Goal: Book appointment/travel/reservation

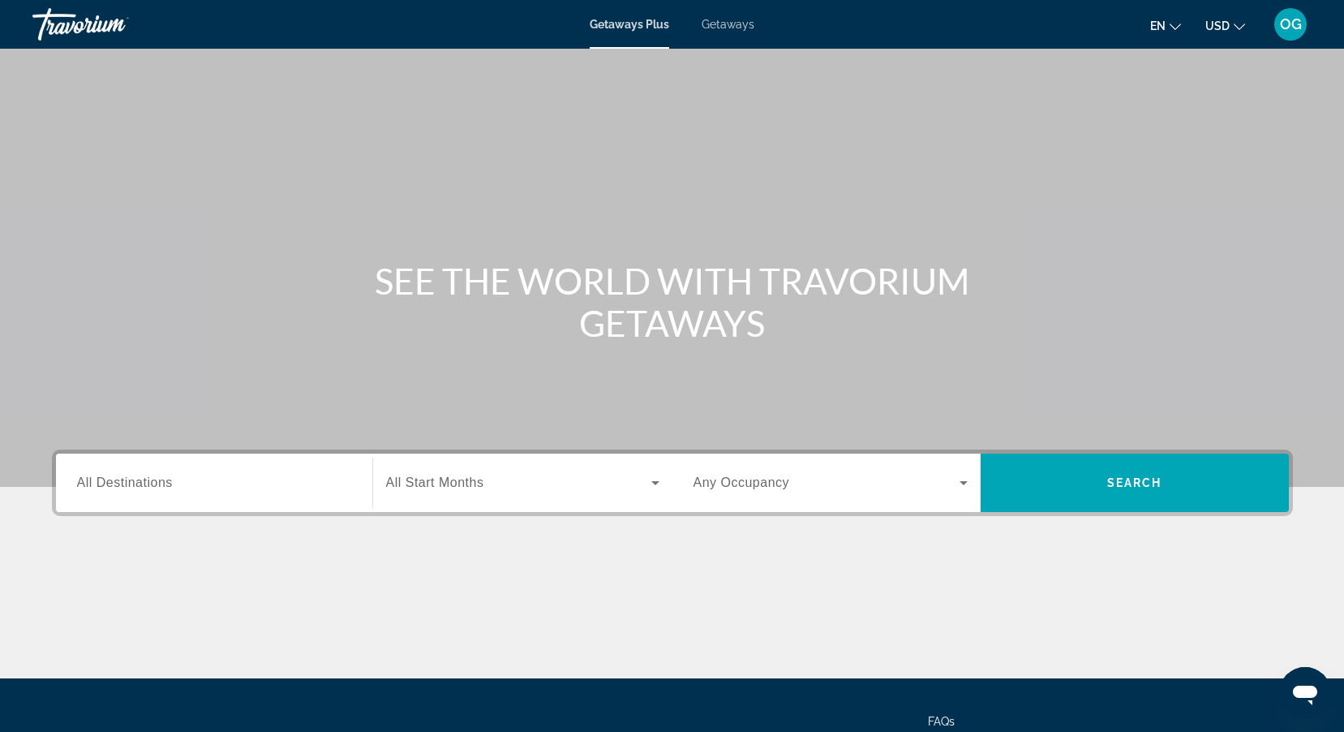
click at [735, 24] on span "Getaways" at bounding box center [728, 24] width 53 height 13
click at [223, 481] on input "Destination All Destinations" at bounding box center [214, 483] width 274 height 19
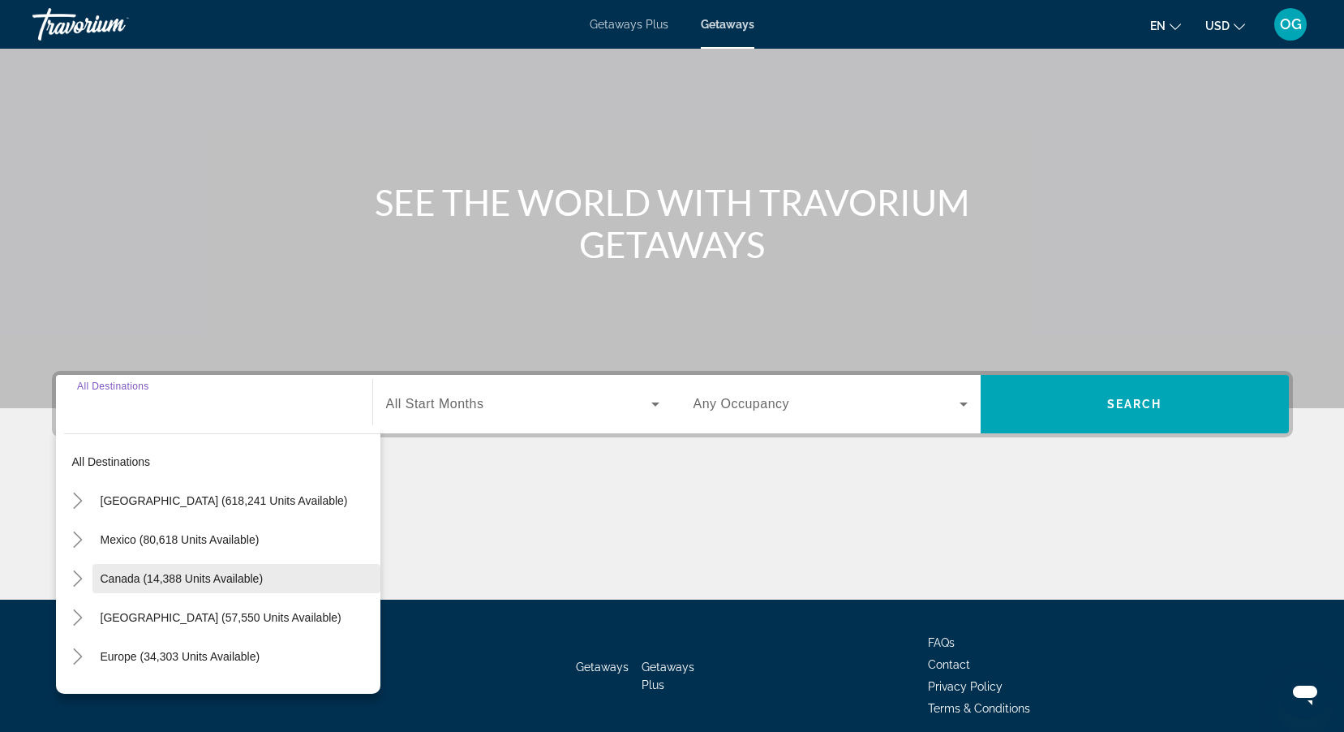
scroll to position [145, 0]
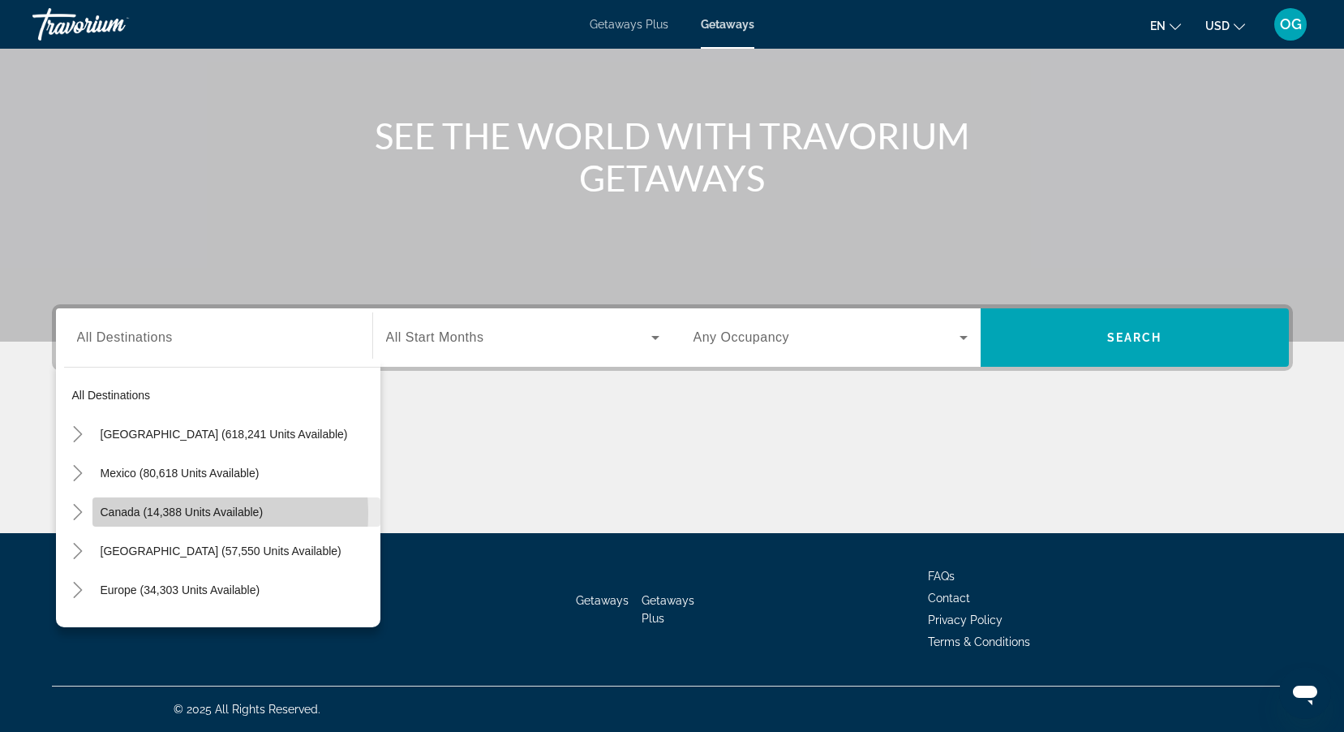
click at [157, 514] on span "Canada (14,388 units available)" at bounding box center [182, 511] width 163 height 13
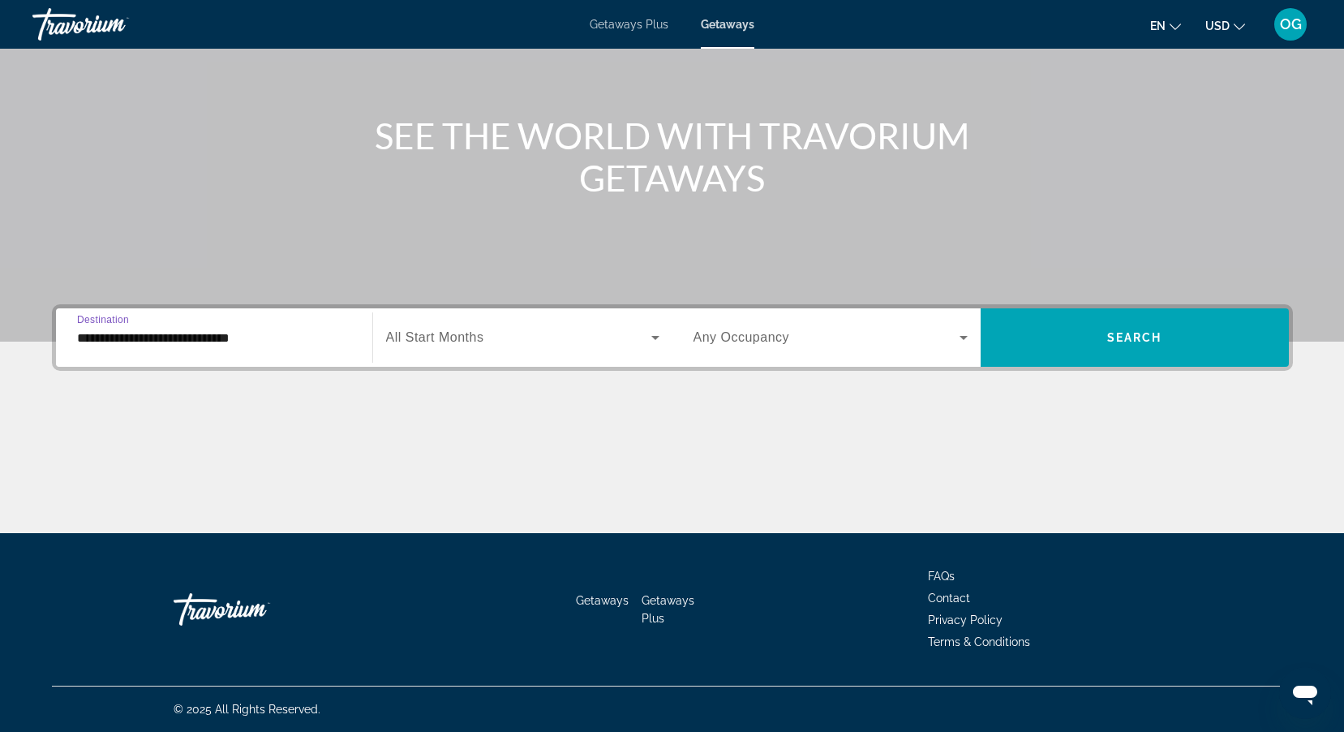
click at [109, 338] on input "**********" at bounding box center [214, 338] width 274 height 19
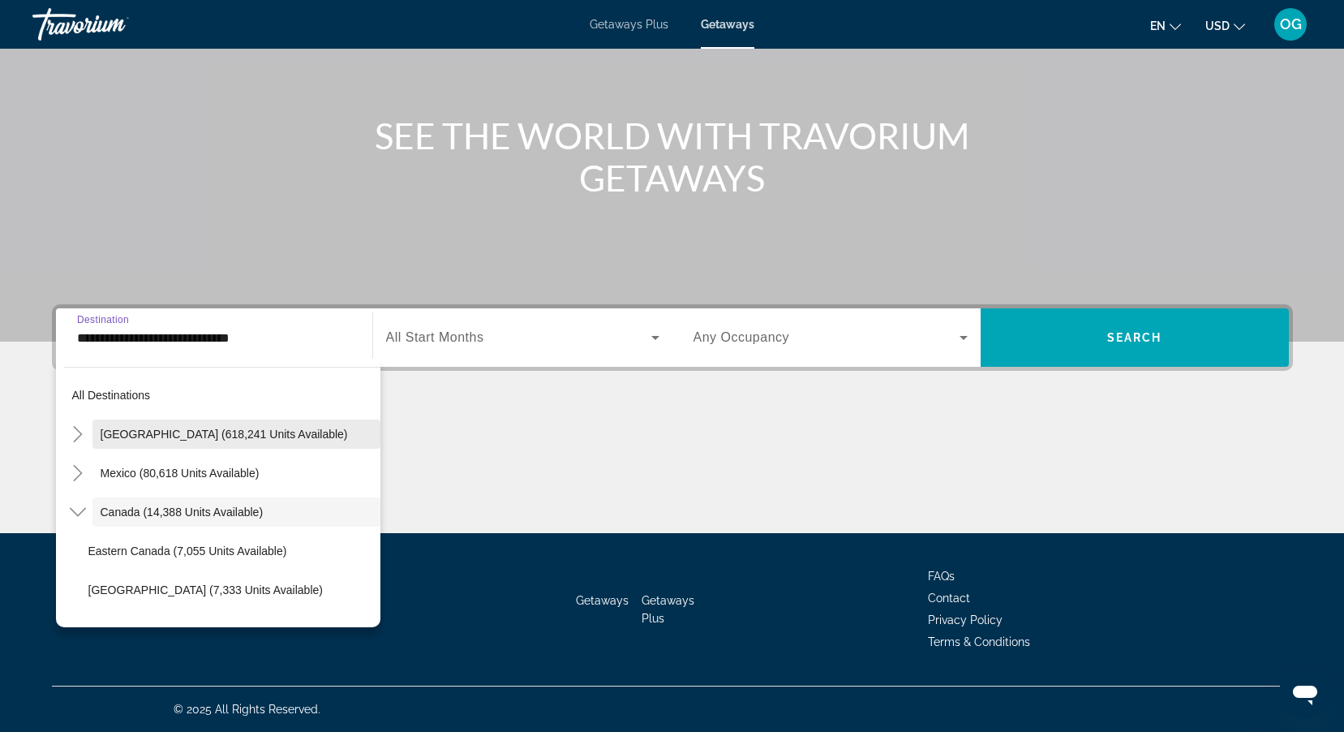
scroll to position [19, 0]
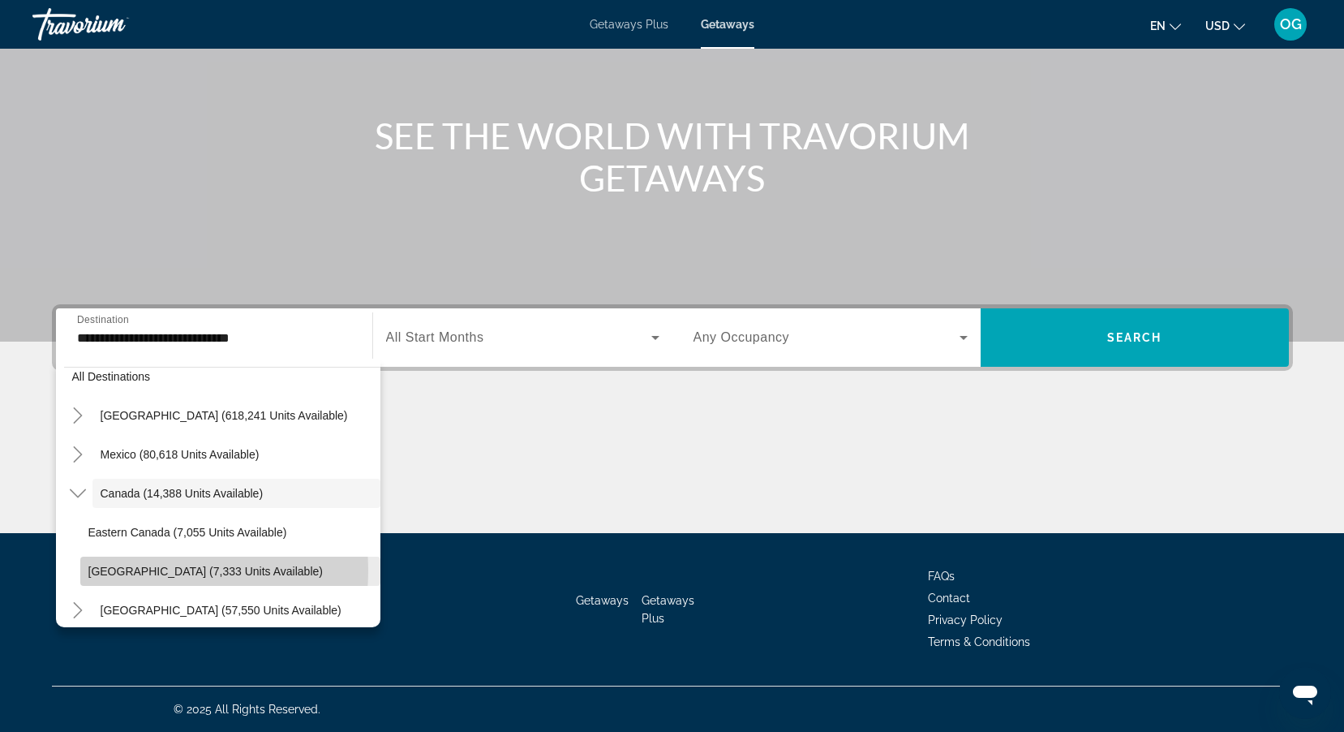
click at [128, 570] on span "[GEOGRAPHIC_DATA] (7,333 units available)" at bounding box center [205, 571] width 234 height 13
type input "**********"
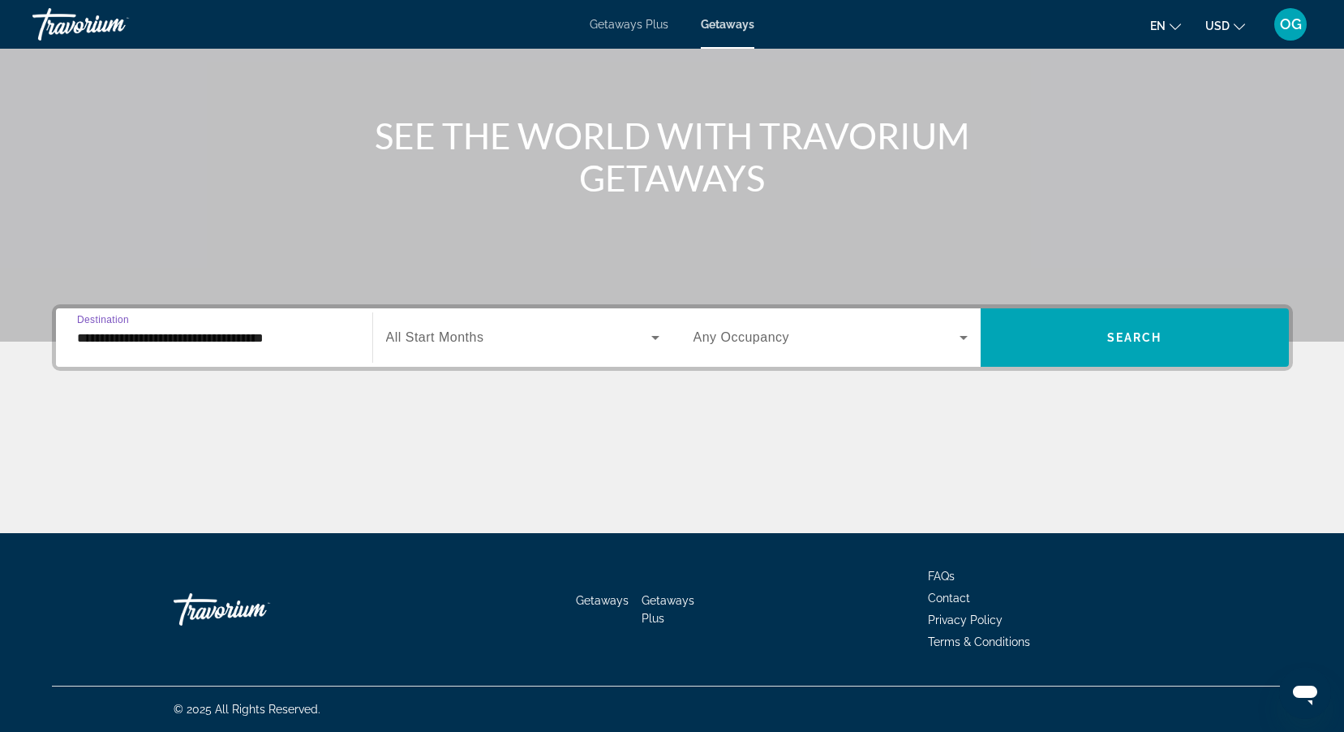
click at [451, 336] on span "All Start Months" at bounding box center [435, 337] width 98 height 14
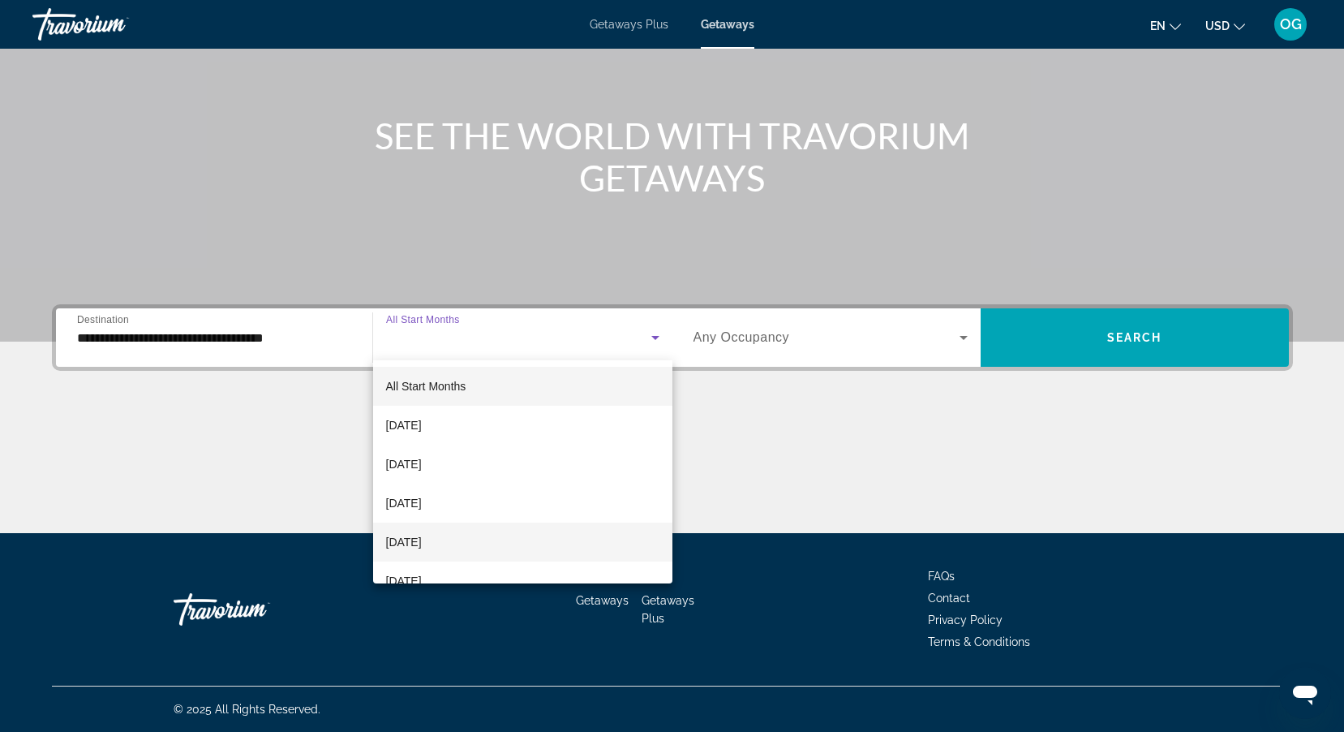
click at [422, 541] on span "[DATE]" at bounding box center [404, 541] width 36 height 19
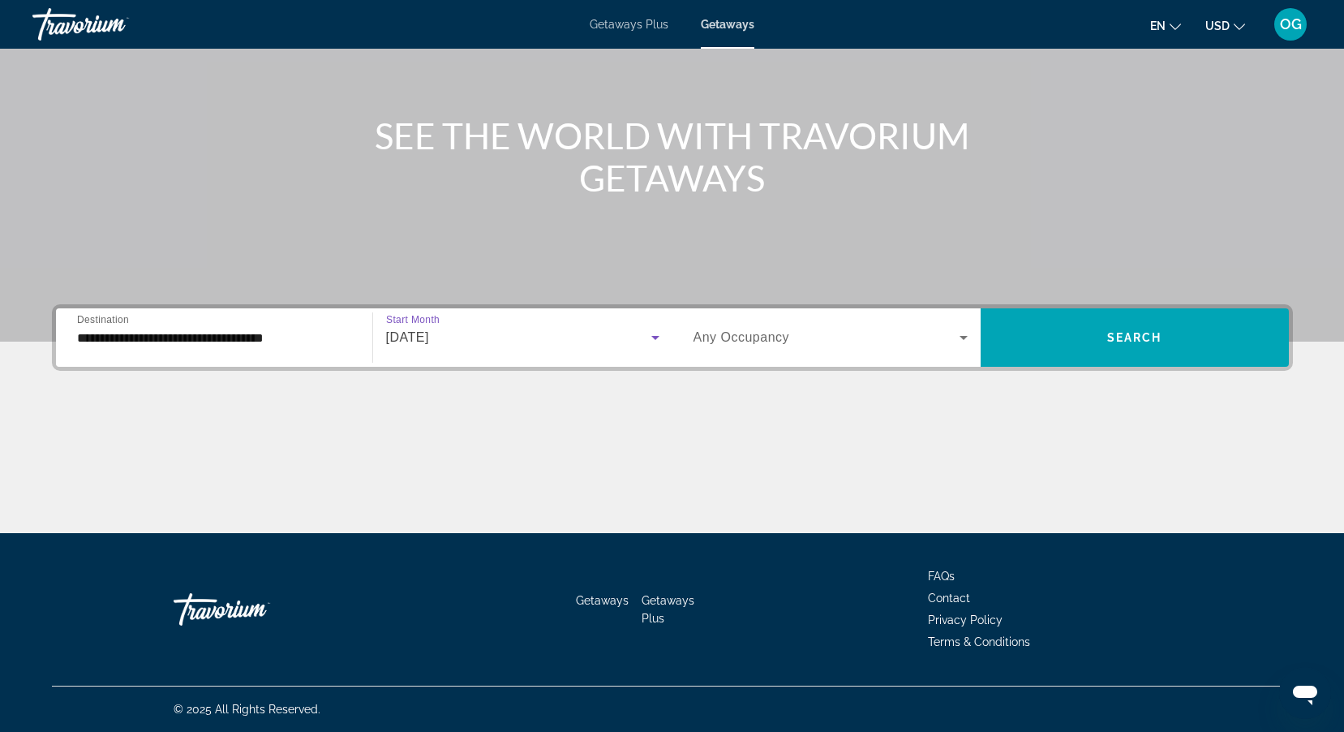
click at [756, 355] on div "Search widget" at bounding box center [831, 337] width 274 height 45
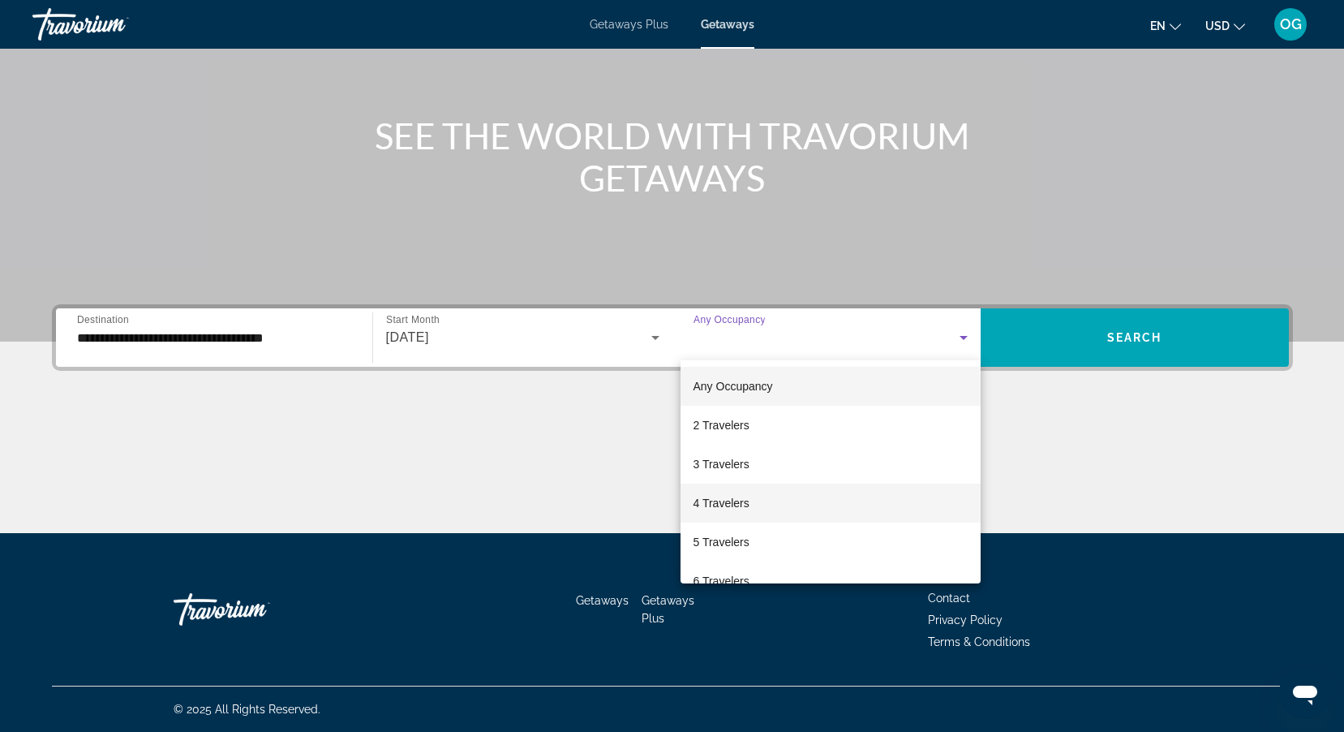
click at [738, 492] on mat-option "4 Travelers" at bounding box center [831, 503] width 300 height 39
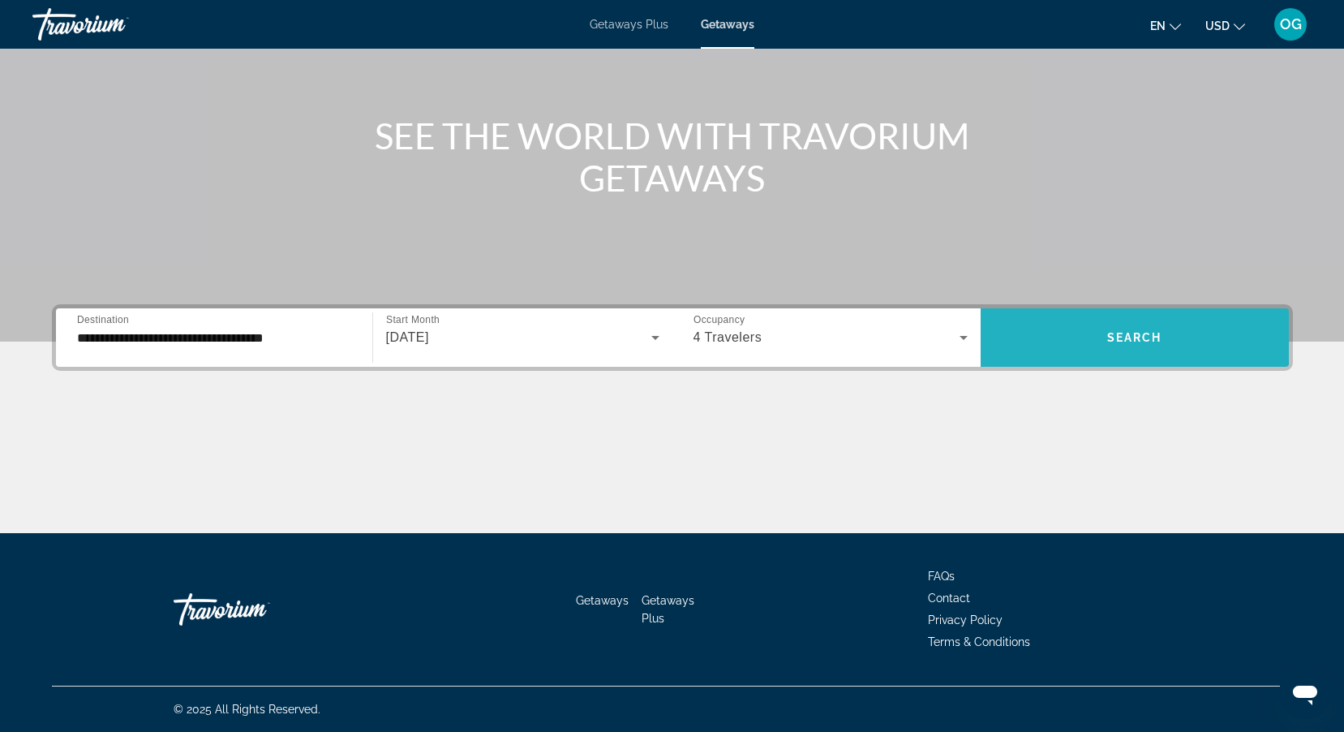
click at [1087, 336] on span "Search widget" at bounding box center [1135, 337] width 308 height 39
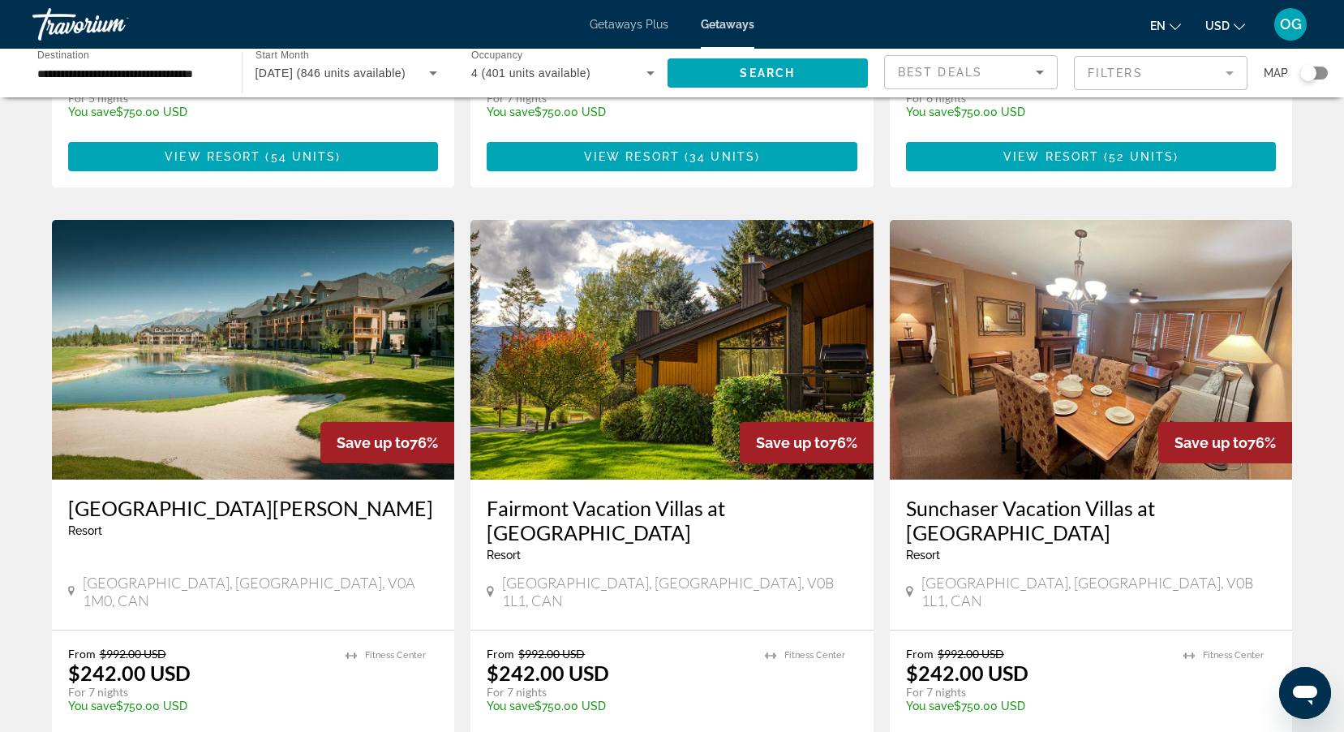
scroll to position [1704, 0]
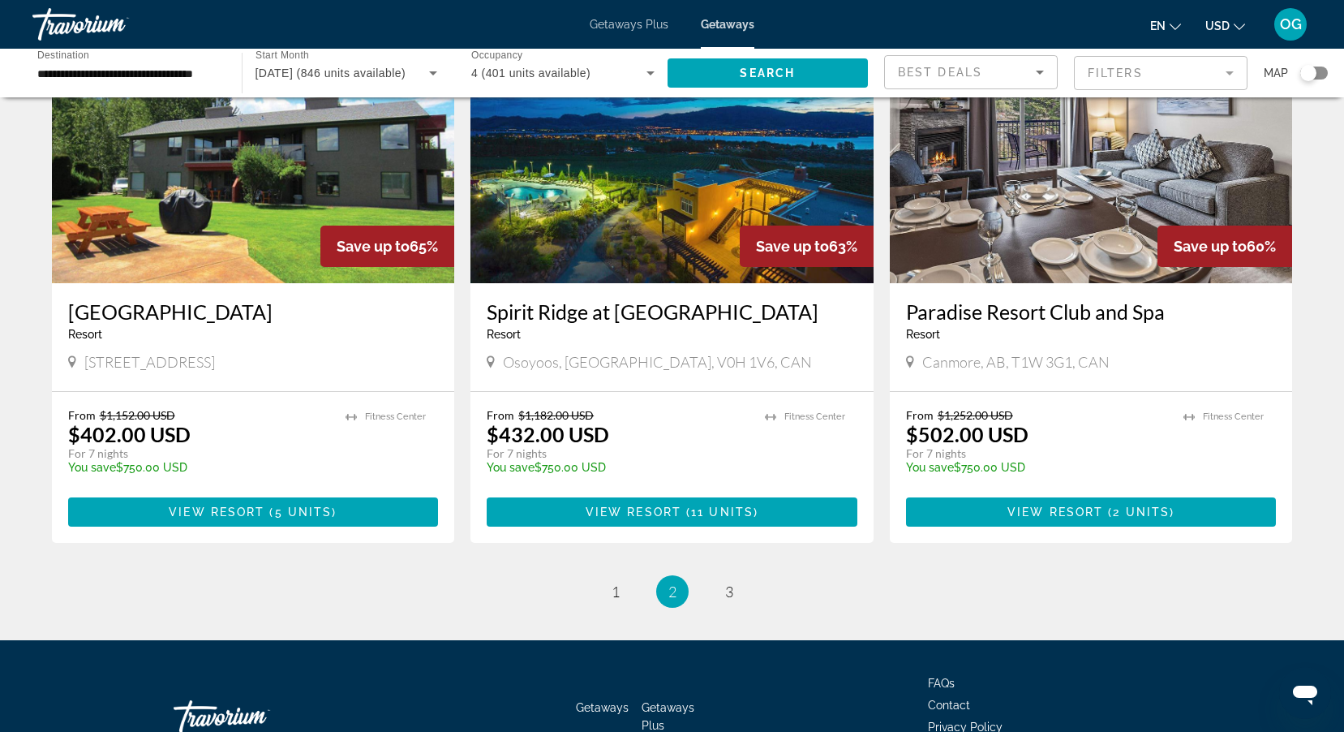
scroll to position [1866, 0]
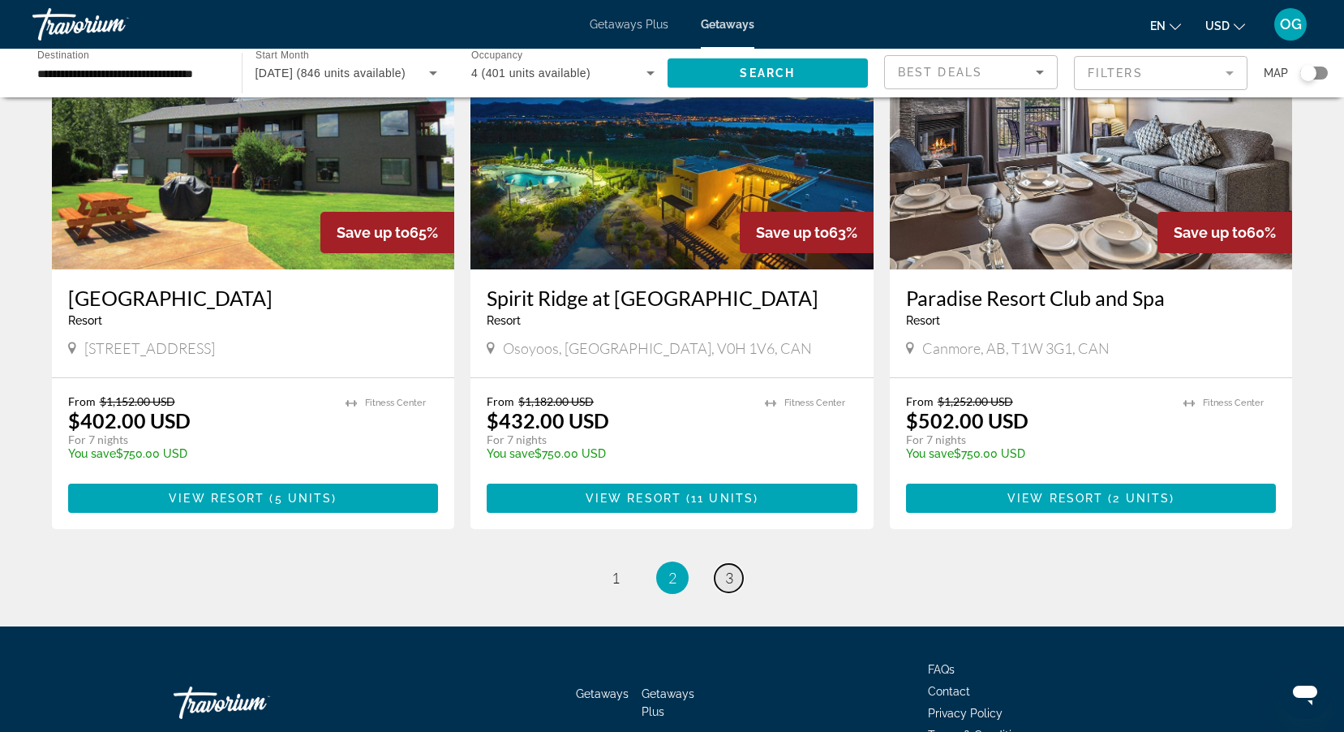
click at [733, 585] on link "page 3" at bounding box center [729, 578] width 28 height 28
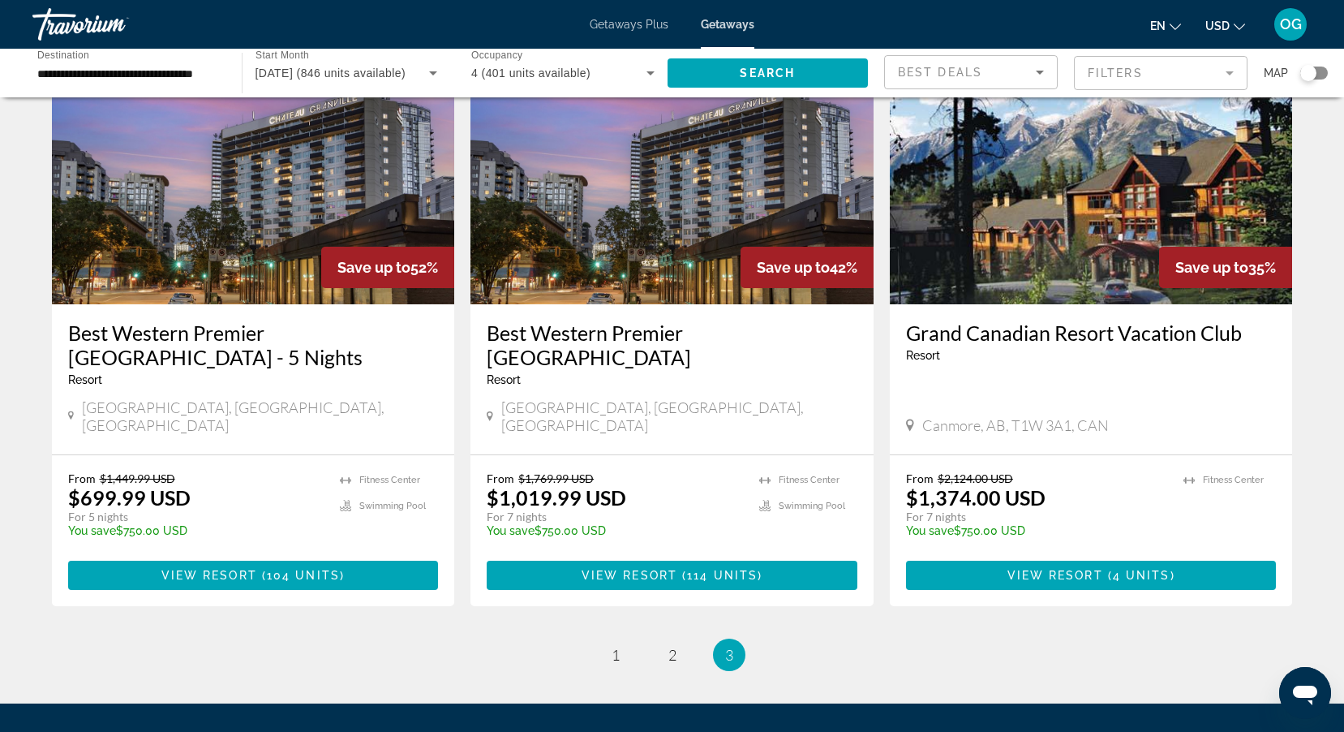
scroll to position [243, 0]
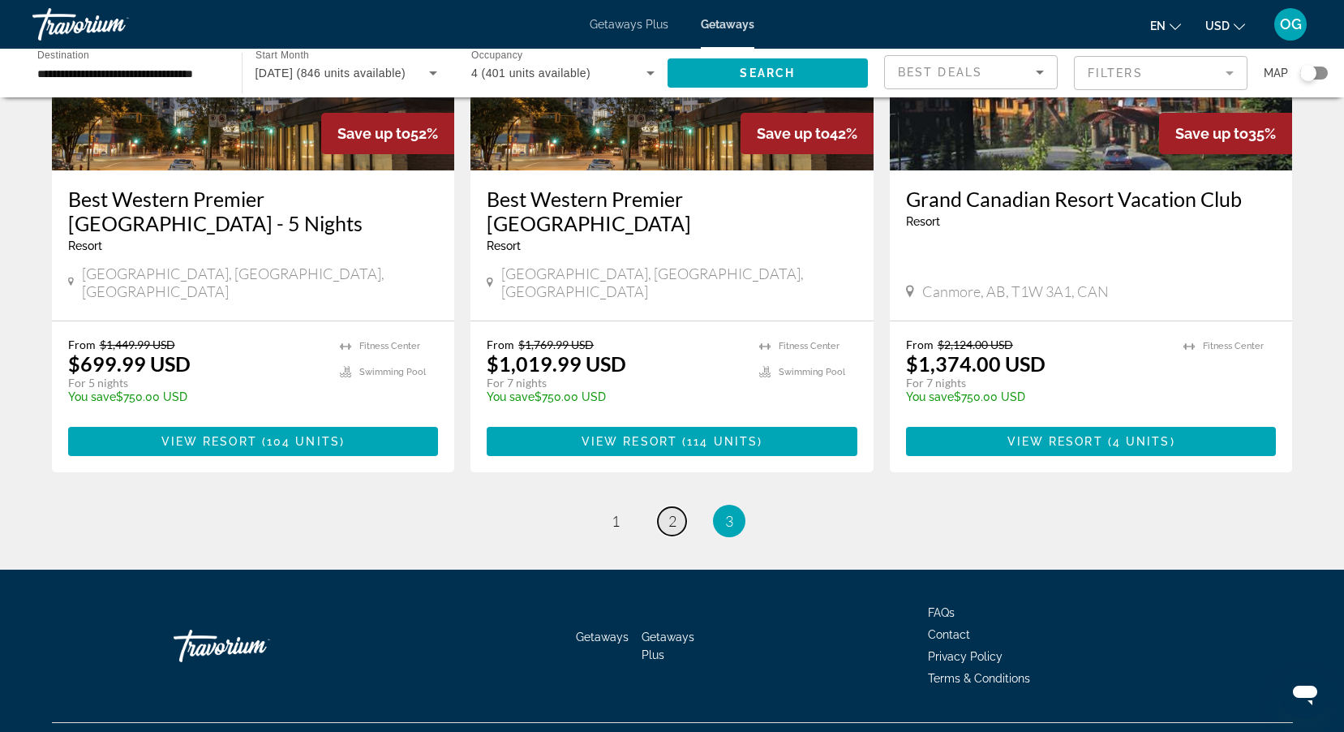
click at [669, 528] on span "2" at bounding box center [673, 521] width 8 height 18
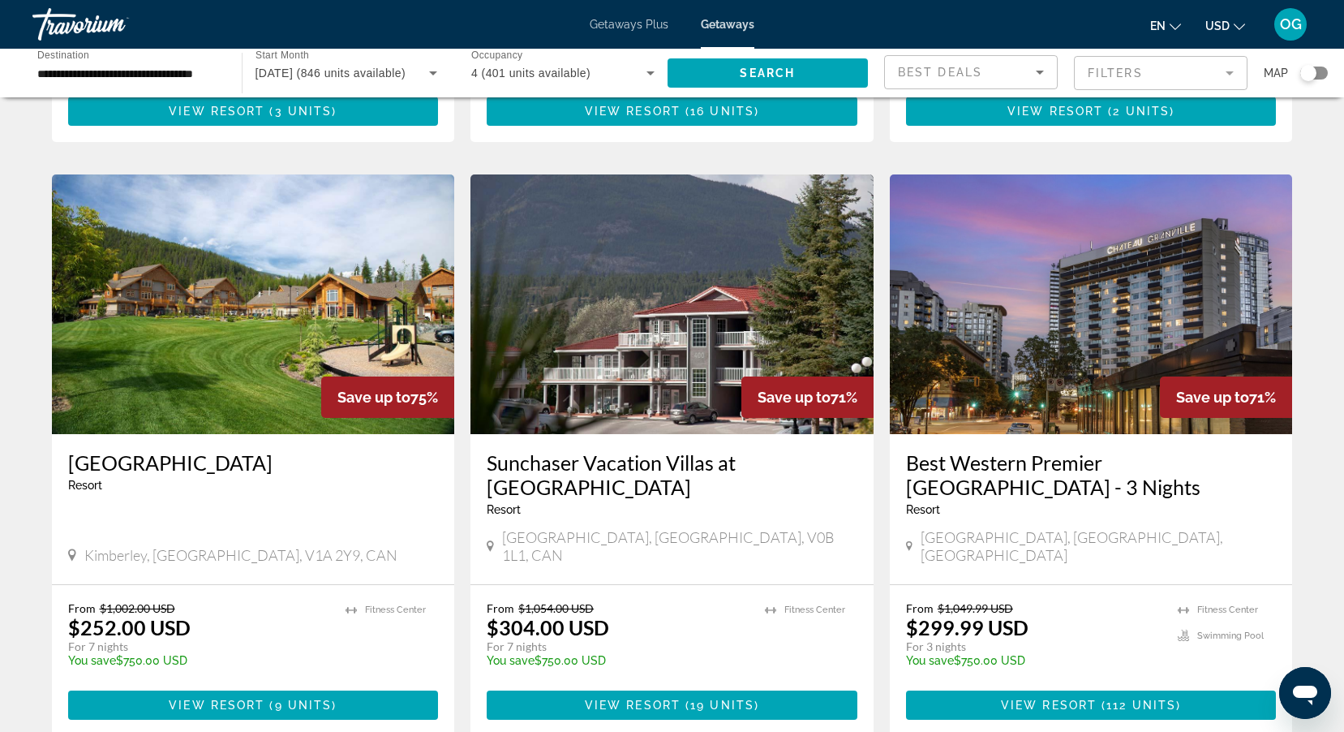
scroll to position [568, 0]
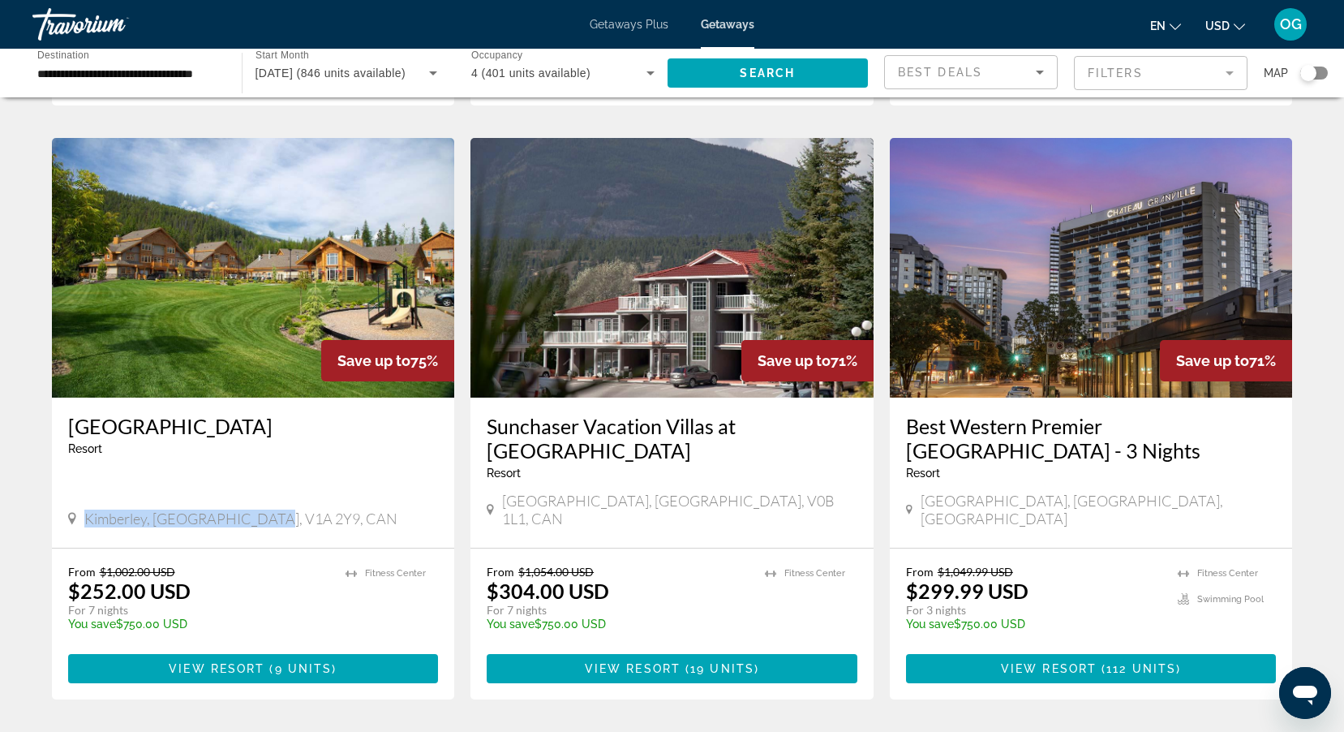
drag, startPoint x: 280, startPoint y: 521, endPoint x: 84, endPoint y: 524, distance: 195.6
click at [84, 524] on div "Kimberley, [GEOGRAPHIC_DATA], V1A 2Y9, CAN" at bounding box center [253, 519] width 371 height 18
copy span "Kimberley, [GEOGRAPHIC_DATA], V1A 2Y9, CAN"
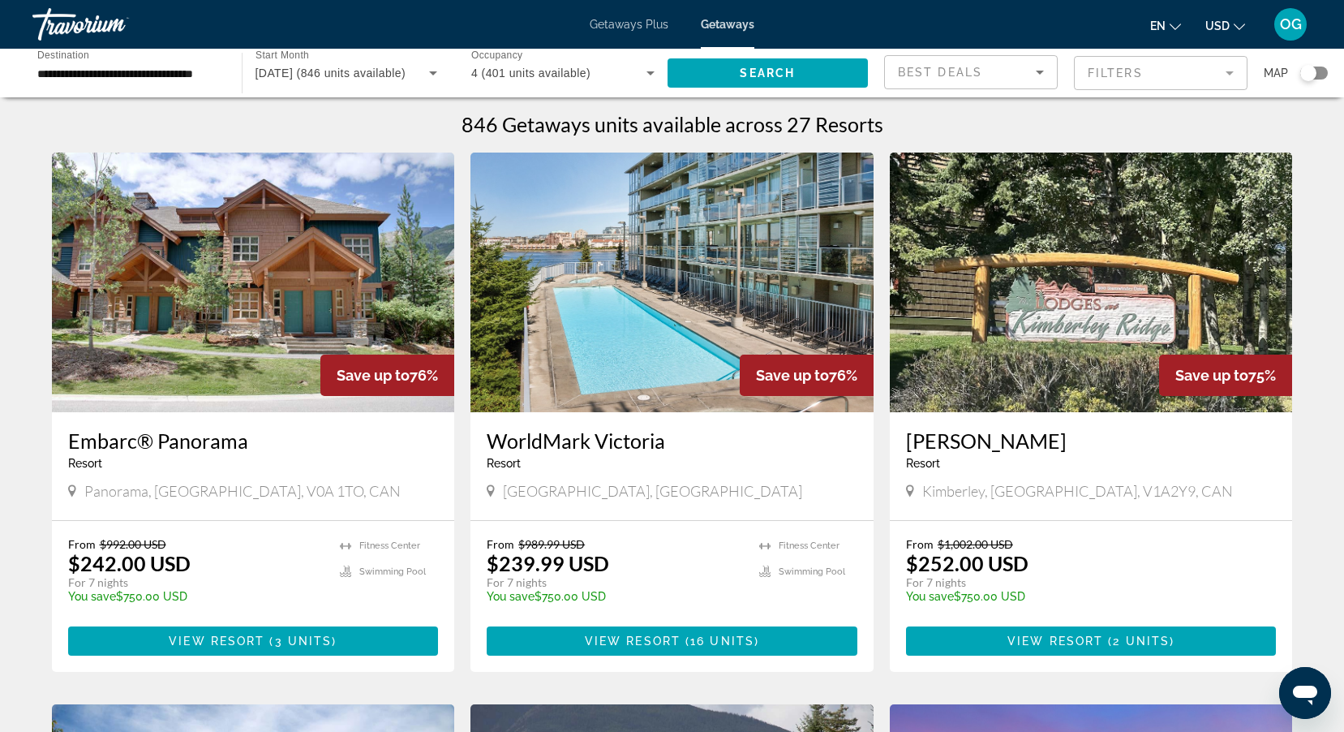
scroll to position [0, 0]
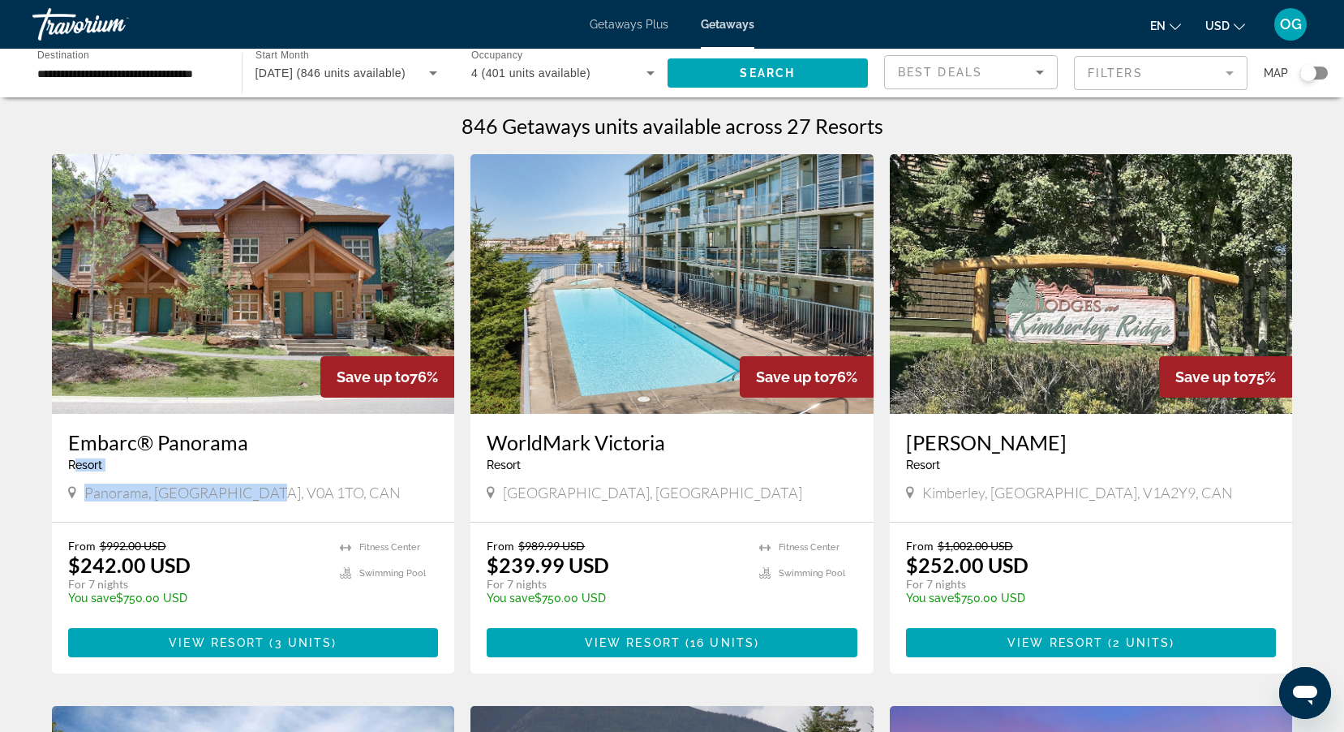
drag, startPoint x: 235, startPoint y: 492, endPoint x: 77, endPoint y: 480, distance: 158.7
click at [77, 480] on div "Embarc® Panorama Resort - This is an adults only resort [STREET_ADDRESS]" at bounding box center [253, 468] width 403 height 108
drag, startPoint x: 77, startPoint y: 480, endPoint x: 280, endPoint y: 500, distance: 203.8
click at [280, 500] on div "Panorama, [GEOGRAPHIC_DATA], V0A 1TO, CAN" at bounding box center [253, 493] width 371 height 18
drag, startPoint x: 231, startPoint y: 494, endPoint x: 83, endPoint y: 497, distance: 148.5
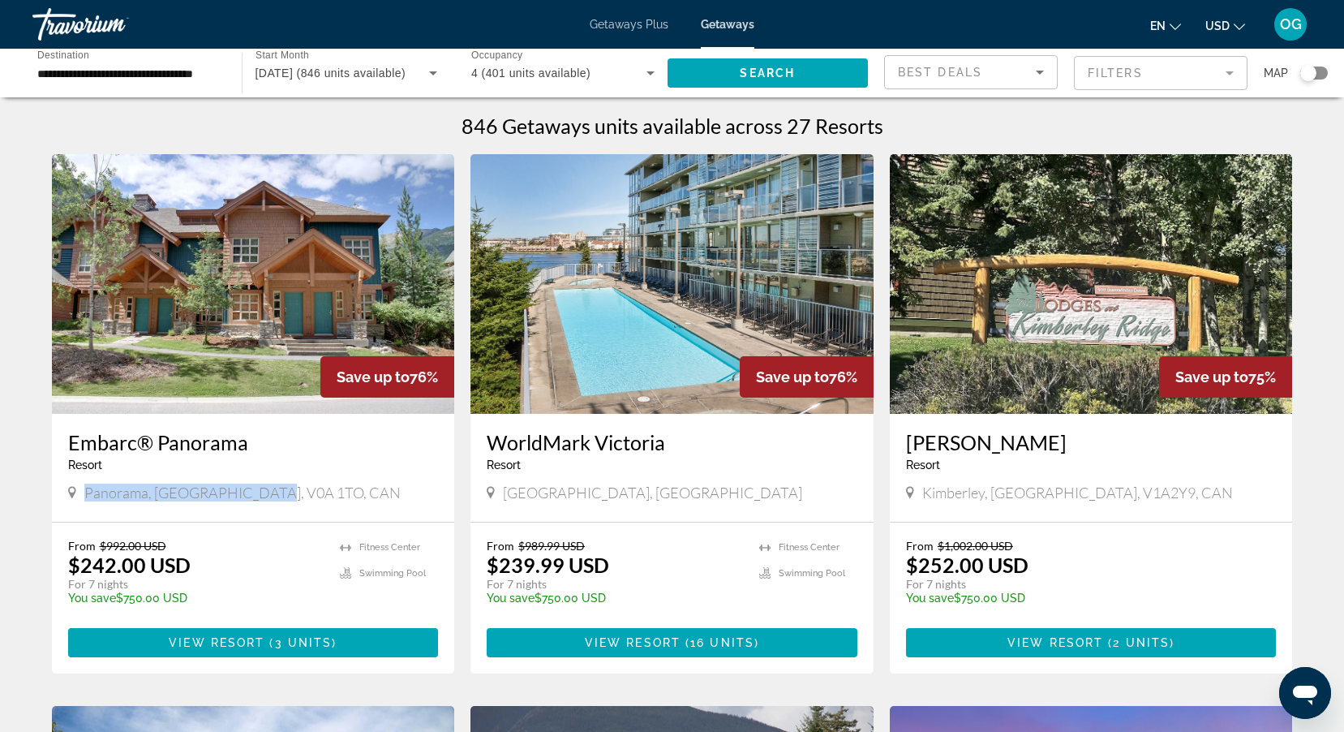
click at [83, 497] on div "Panorama, [GEOGRAPHIC_DATA], V0A 1TO, CAN" at bounding box center [253, 493] width 371 height 18
copy span "Panorama, [GEOGRAPHIC_DATA], V0A 1TO, CAN"
click at [383, 77] on span "[DATE] (846 units available)" at bounding box center [331, 73] width 151 height 13
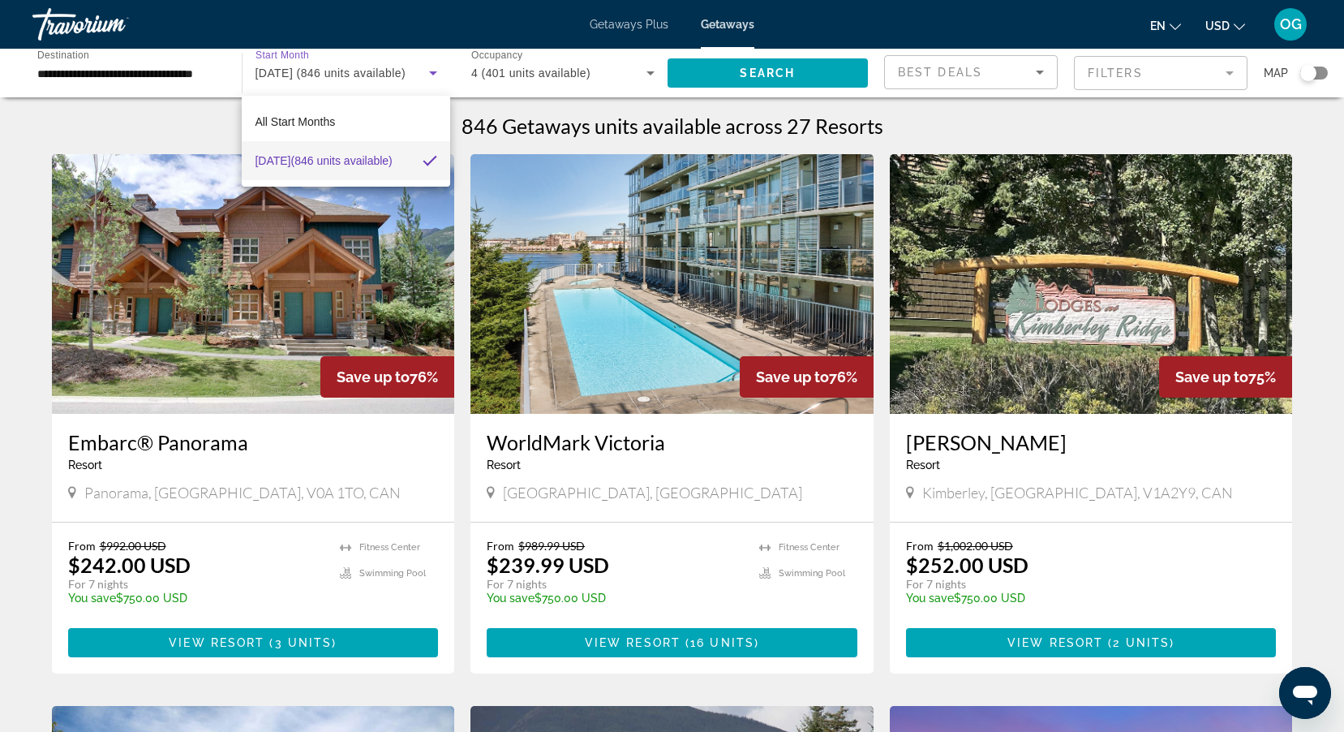
click at [742, 26] on div at bounding box center [672, 366] width 1344 height 732
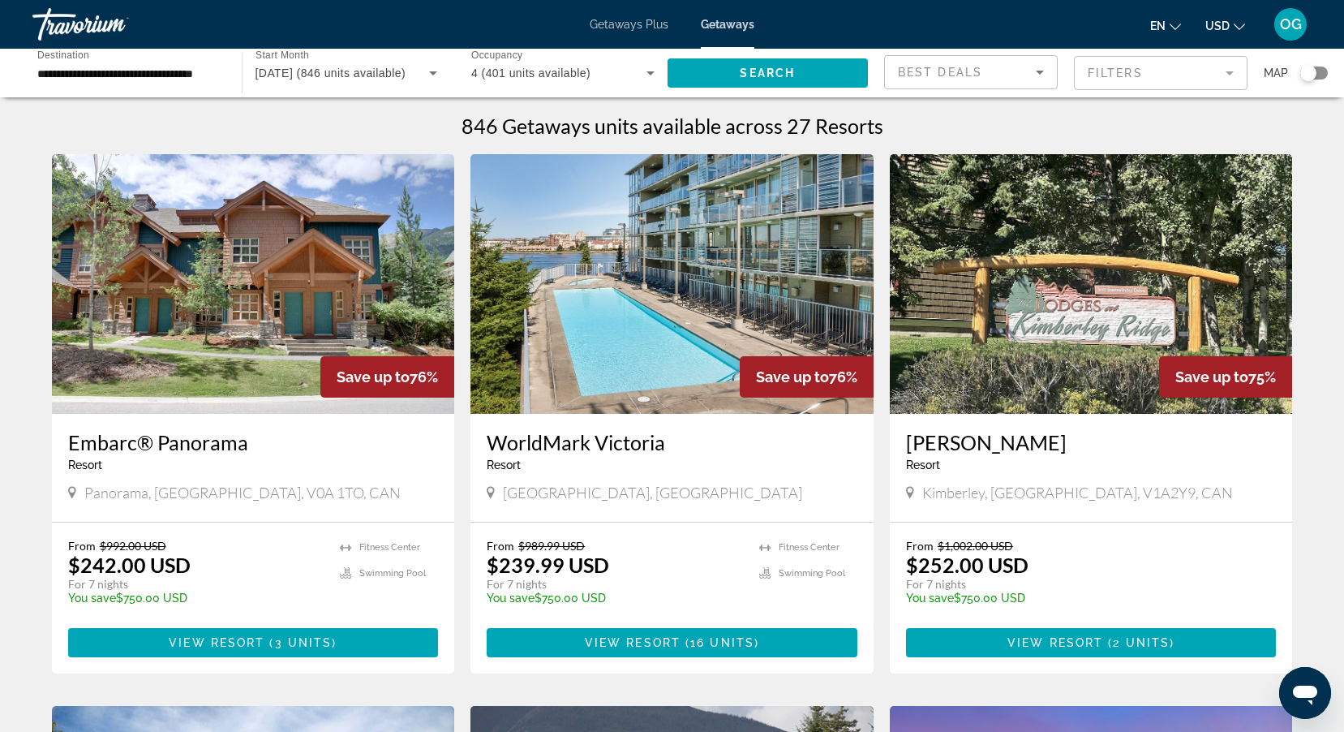
click at [741, 28] on span "Getaways" at bounding box center [728, 24] width 54 height 13
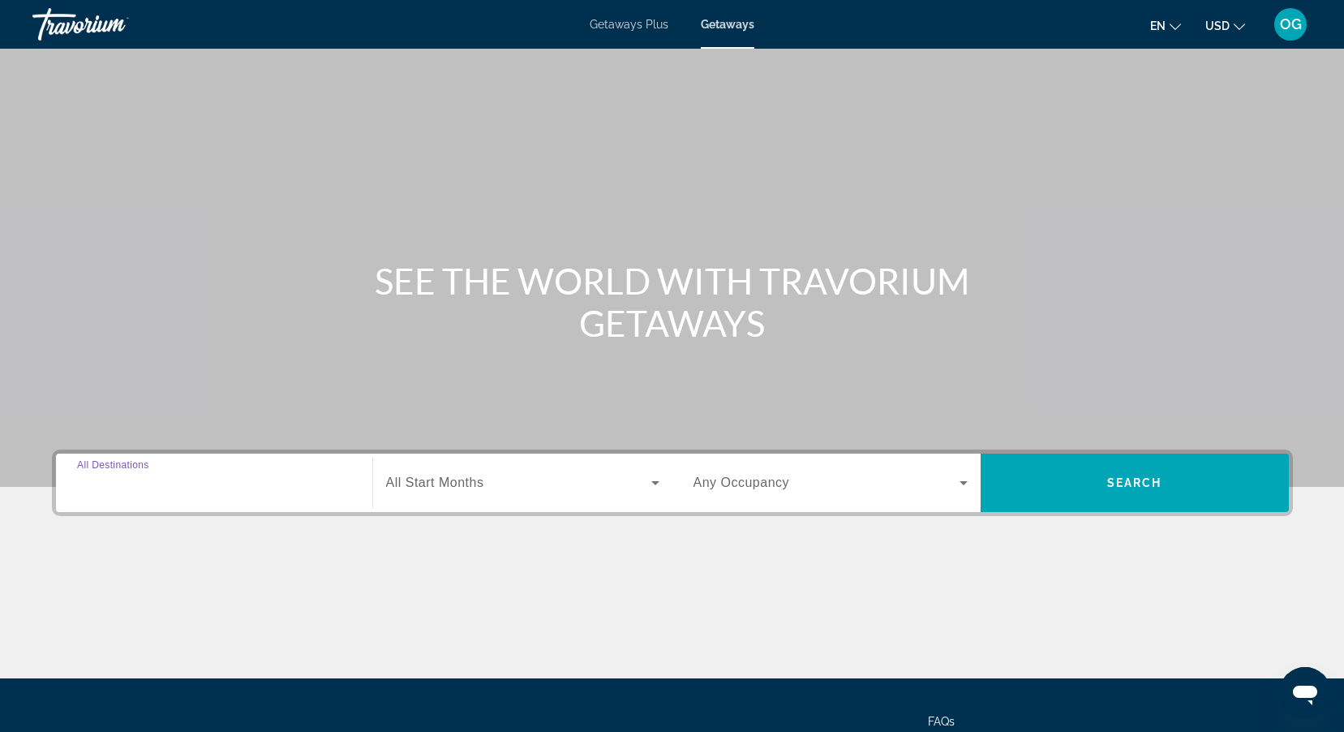
click at [246, 482] on input "Destination All Destinations" at bounding box center [214, 483] width 274 height 19
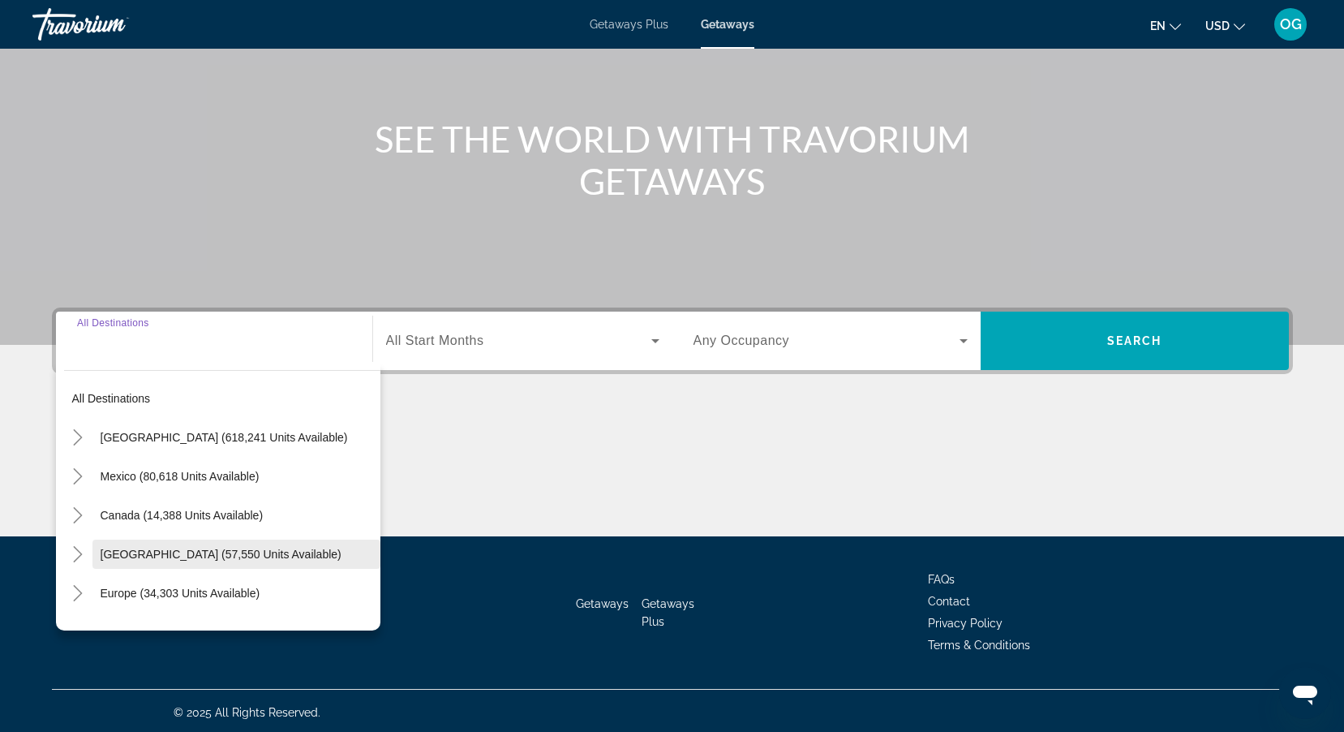
scroll to position [145, 0]
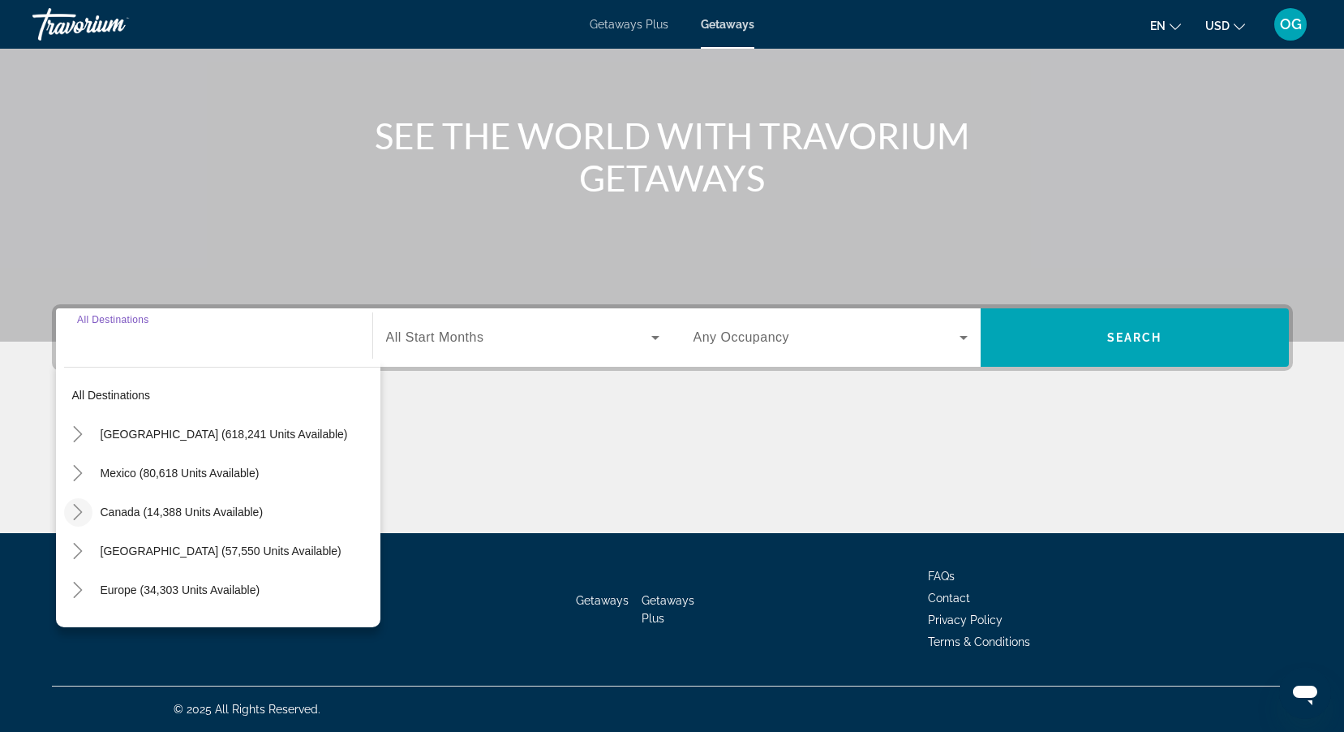
click at [72, 505] on icon "Toggle Canada (14,388 units available)" at bounding box center [78, 512] width 16 height 16
click at [153, 583] on span "[GEOGRAPHIC_DATA] (7,333 units available)" at bounding box center [205, 589] width 234 height 13
type input "**********"
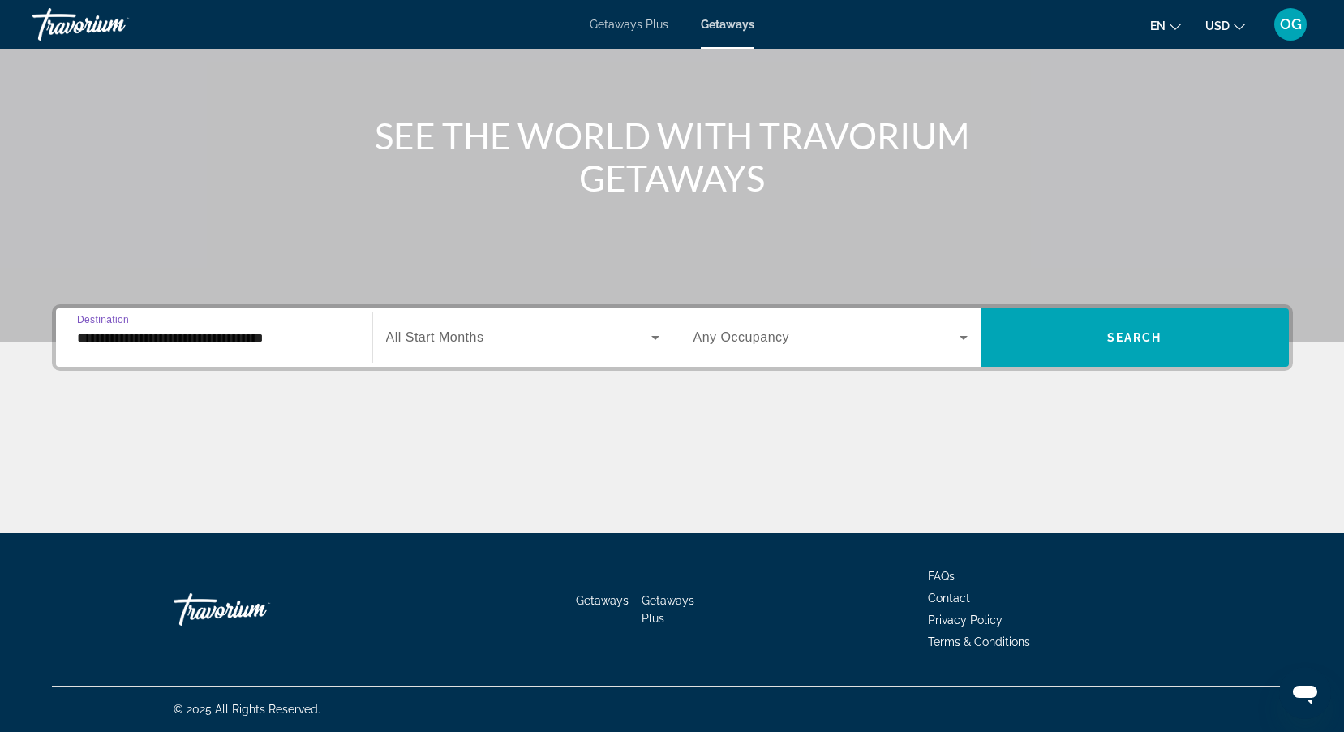
click at [447, 333] on span "All Start Months" at bounding box center [435, 337] width 98 height 14
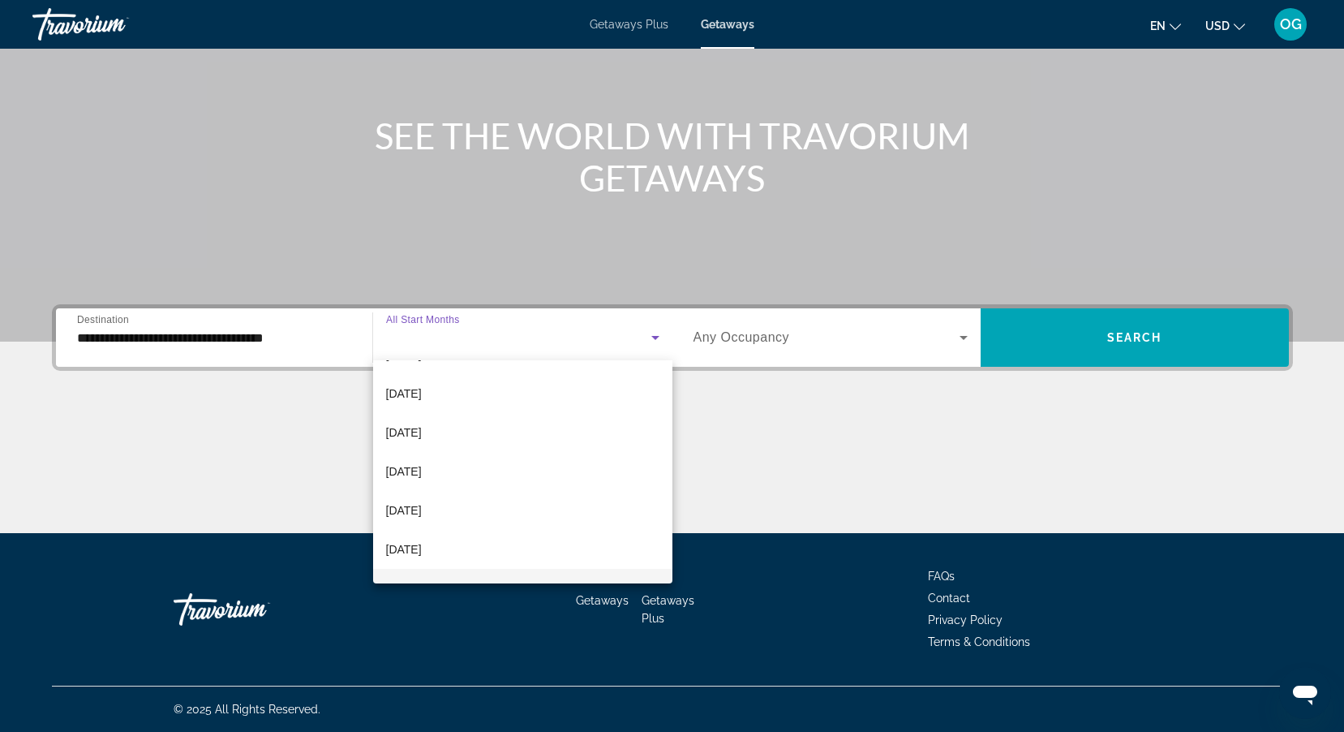
scroll to position [162, 0]
click at [456, 417] on mat-option "[DATE]" at bounding box center [522, 418] width 299 height 39
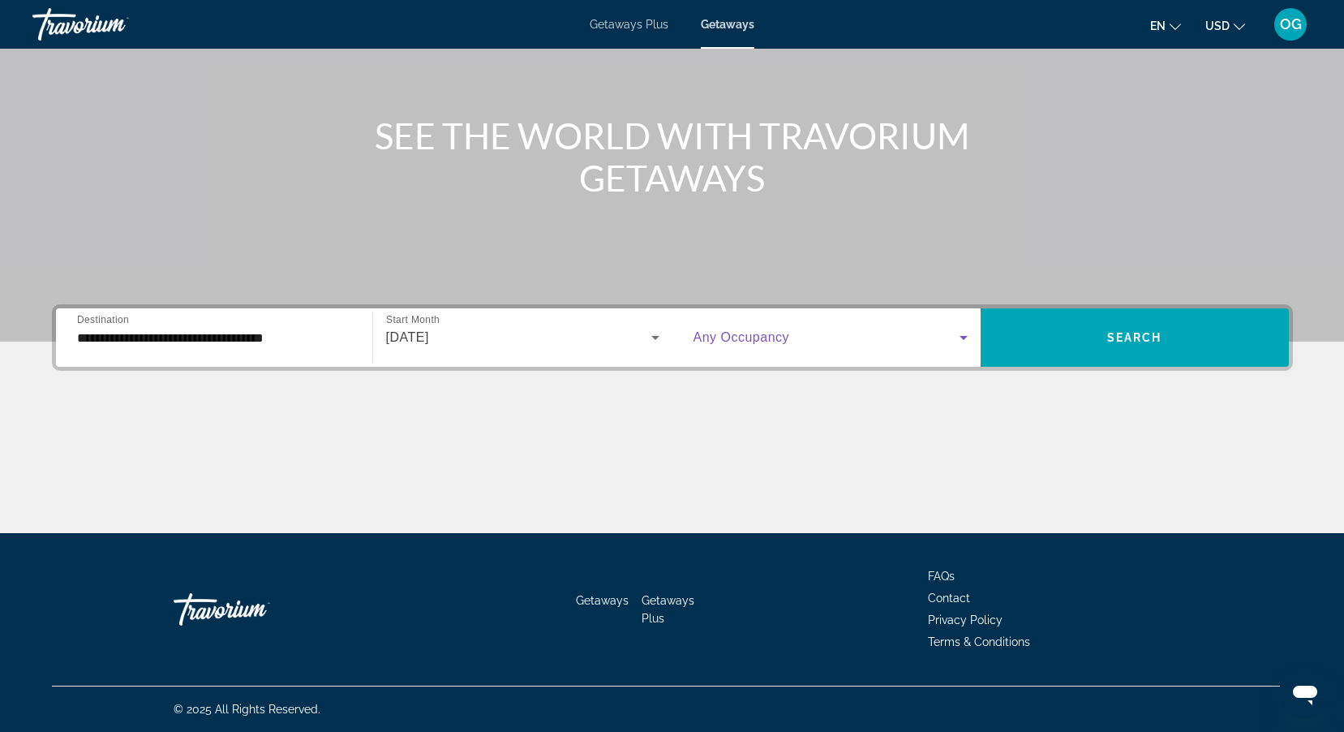
click at [746, 346] on span "Search widget" at bounding box center [827, 337] width 266 height 19
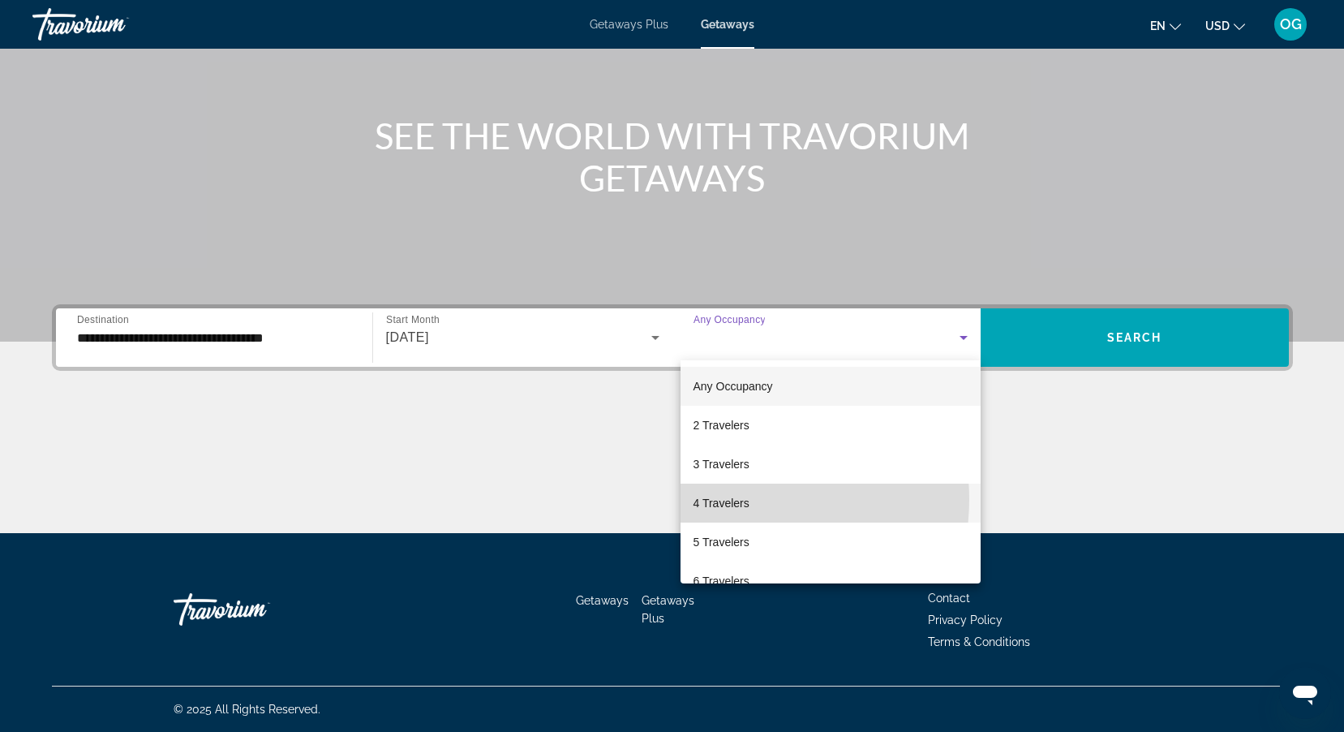
click at [745, 499] on span "4 Travelers" at bounding box center [722, 502] width 56 height 19
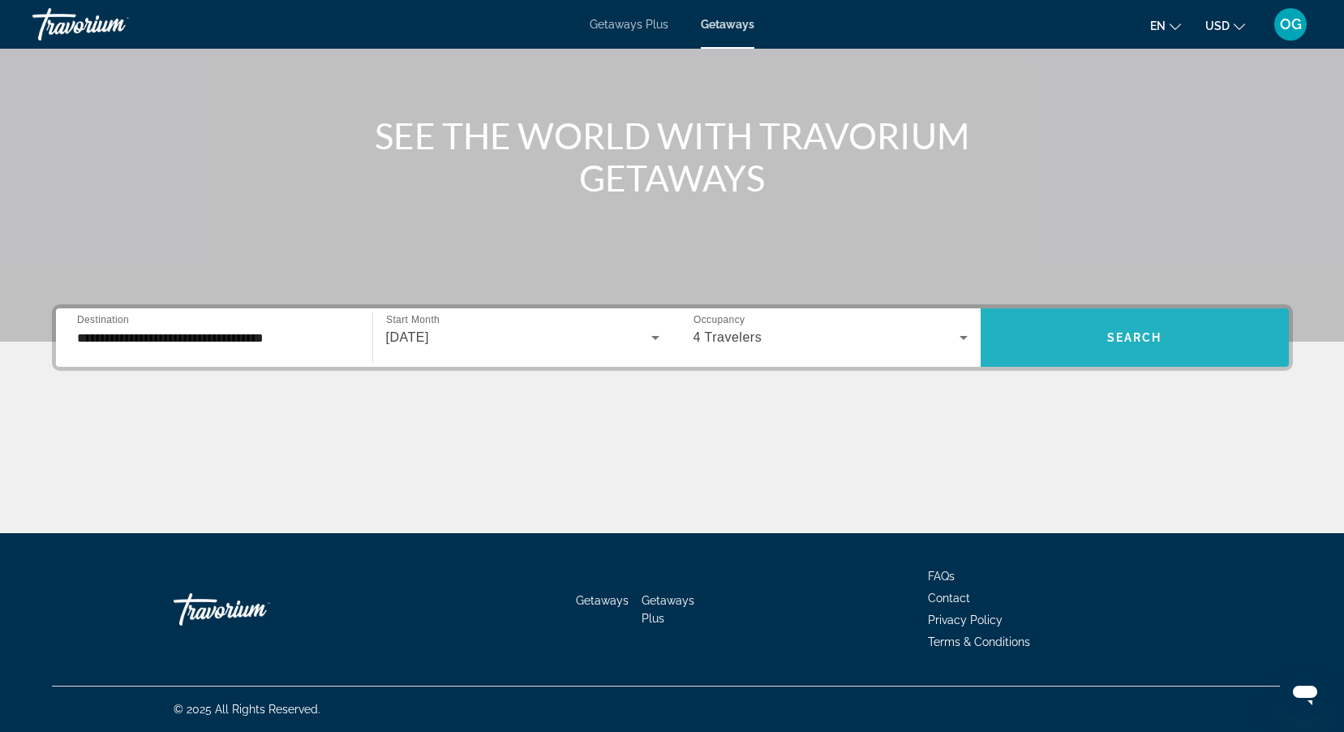
click at [1069, 344] on span "Search widget" at bounding box center [1135, 337] width 308 height 39
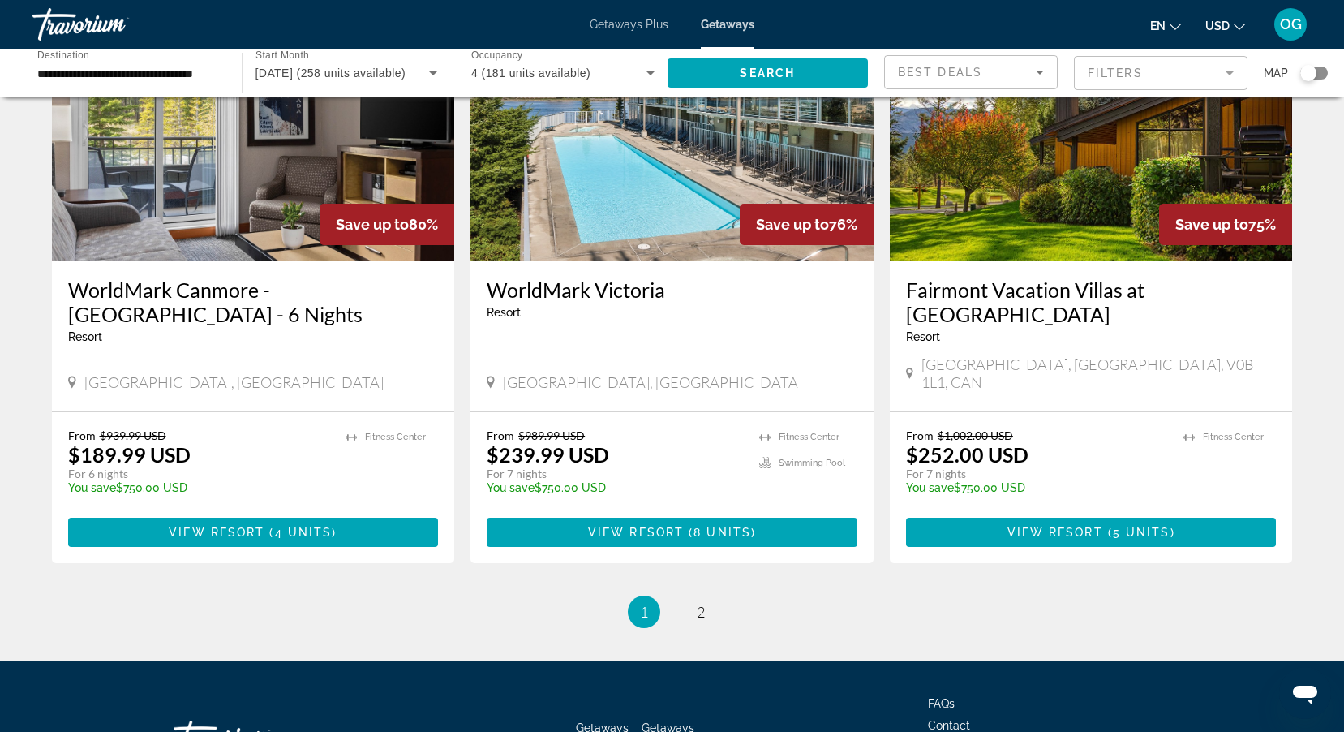
scroll to position [1893, 0]
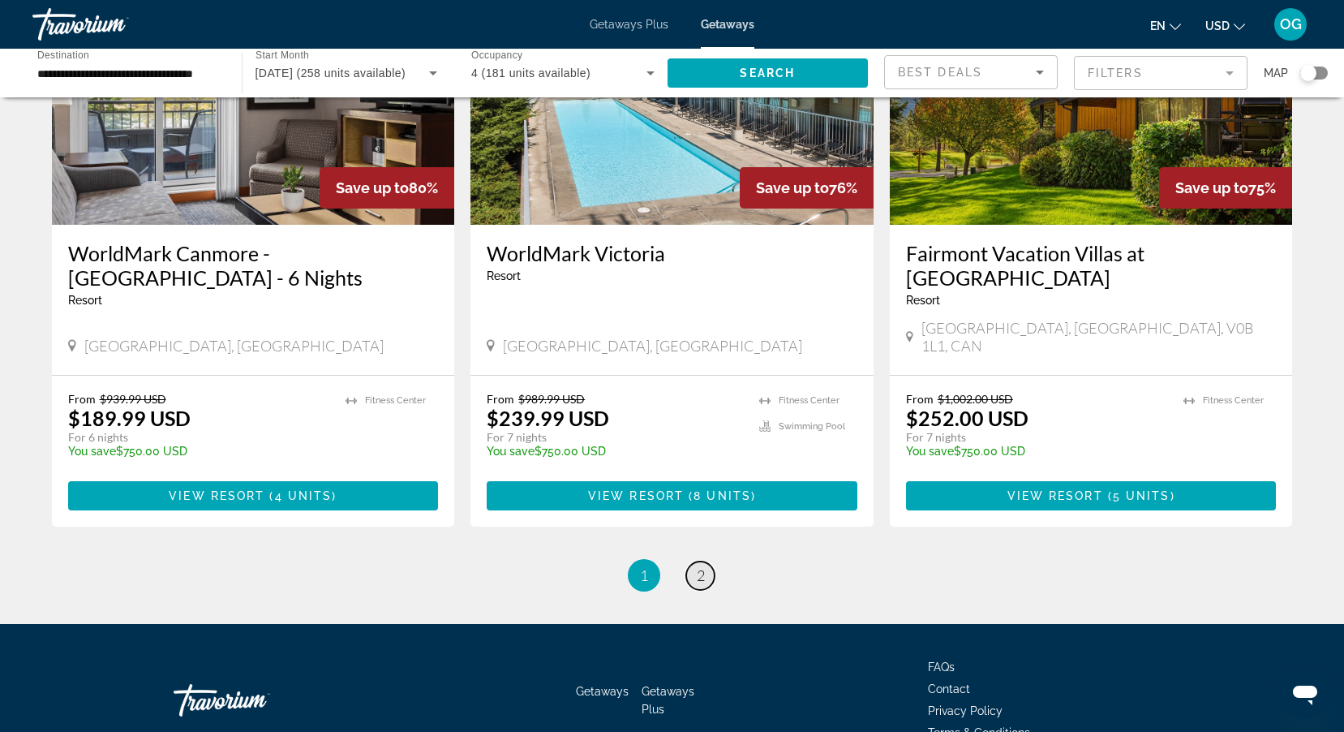
click at [700, 566] on span "2" at bounding box center [701, 575] width 8 height 18
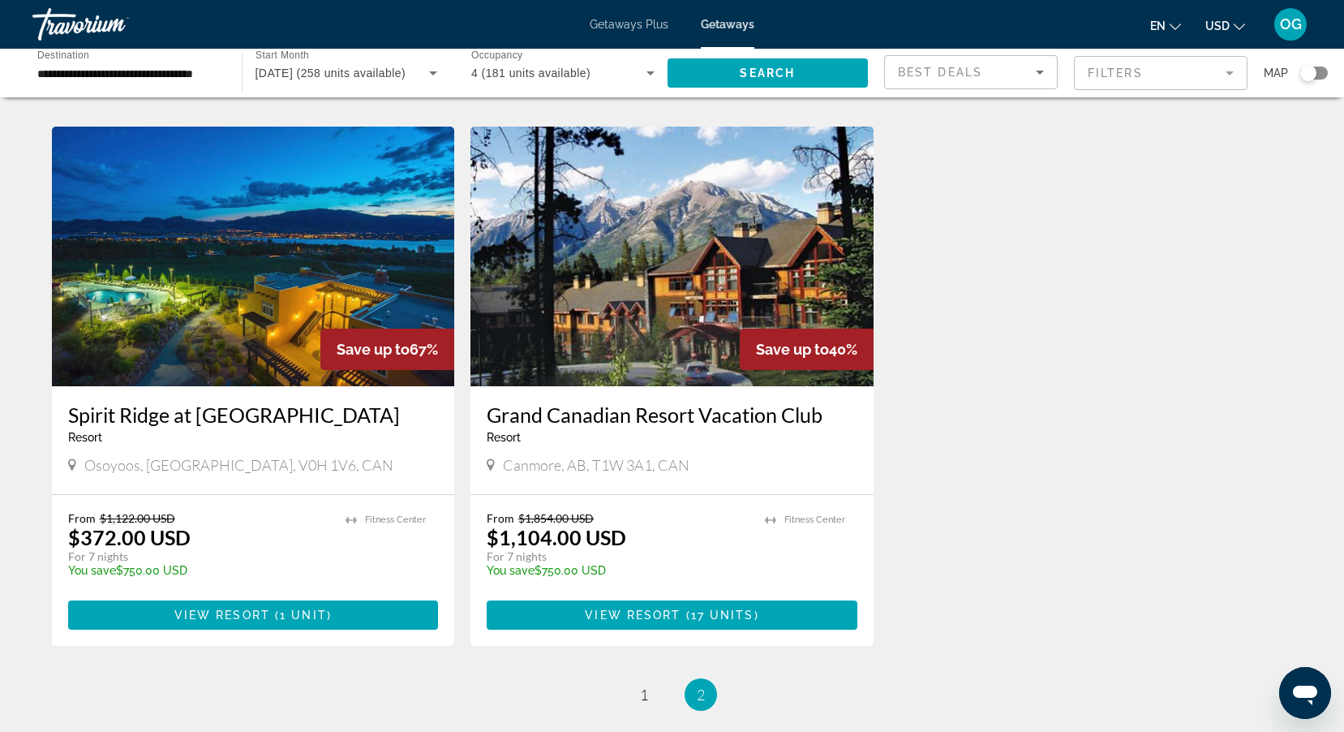
scroll to position [649, 0]
